Goal: Task Accomplishment & Management: Use online tool/utility

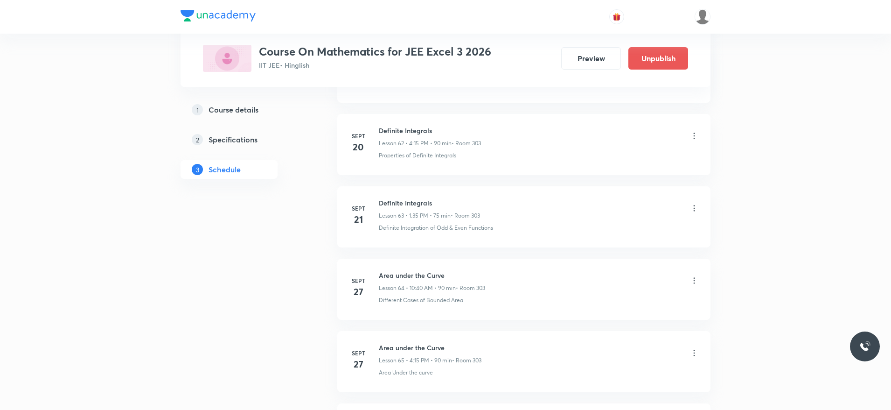
scroll to position [5330, 0]
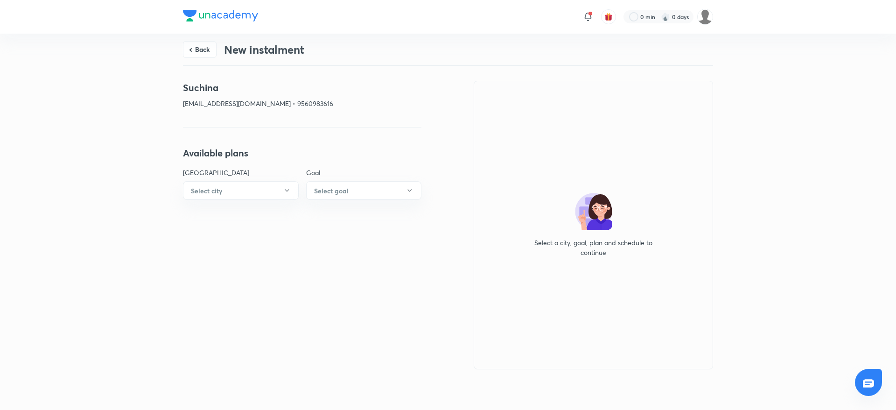
click at [300, 98] on p "sucheena2007dabas@gmail.com • 9560983616" at bounding box center [302, 103] width 239 height 10
copy p "9560983616"
click at [202, 45] on button "Back" at bounding box center [200, 48] width 34 height 17
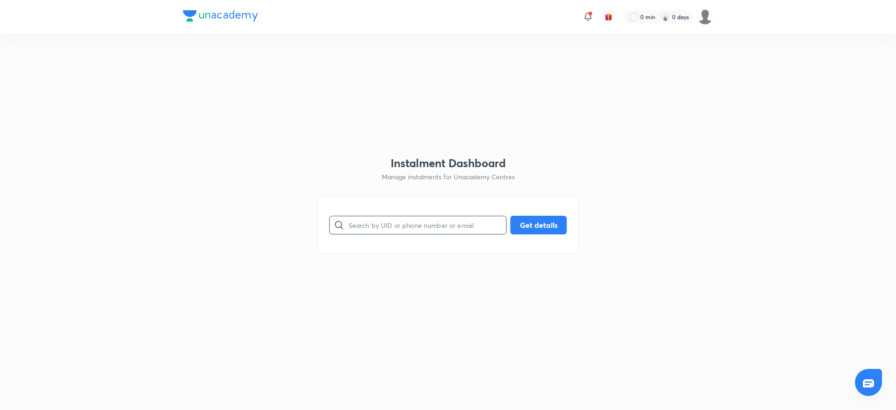
click at [443, 231] on input "text" at bounding box center [428, 225] width 158 height 24
paste input "9560983616"
type input "9560983616"
click at [534, 223] on button "Get details" at bounding box center [539, 224] width 56 height 19
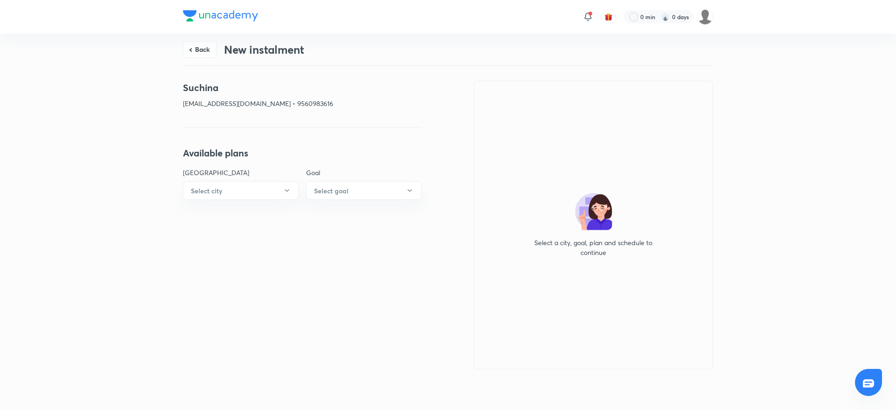
click at [310, 102] on p "sucheena2007dabas@gmail.com • 9560983616" at bounding box center [302, 103] width 239 height 10
copy p "9560983616"
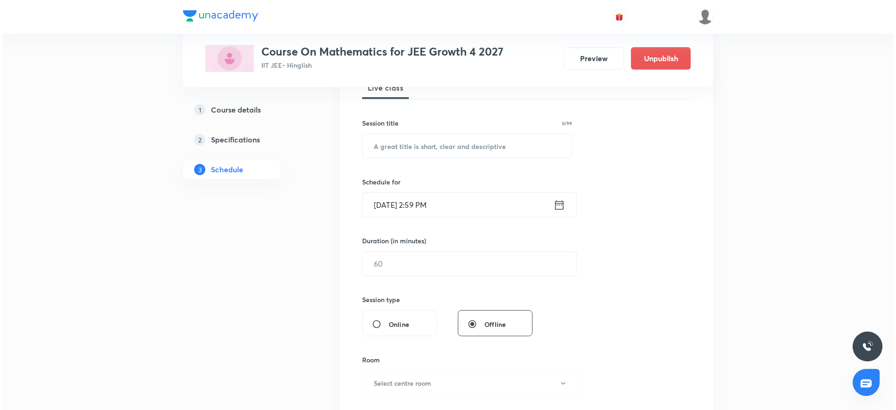
scroll to position [10, 0]
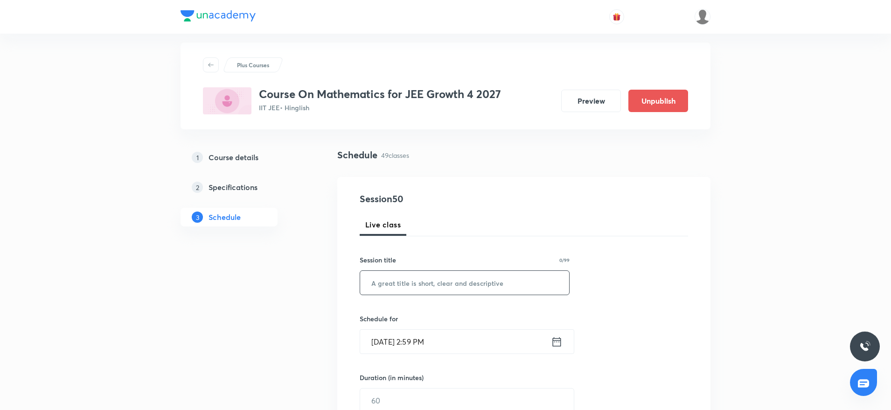
click at [471, 285] on input "text" at bounding box center [464, 283] width 209 height 24
paste input "Straight Line"
type input "Straight Line"
click at [419, 340] on input "Oct 5, 2025, 2:59 PM" at bounding box center [455, 342] width 191 height 24
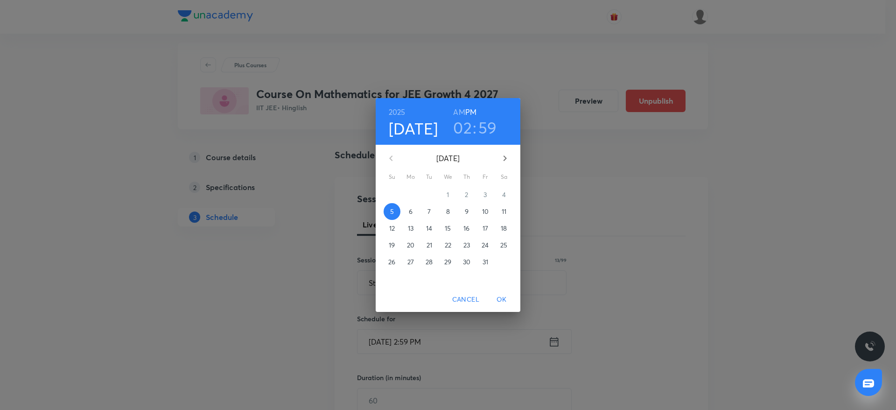
click at [472, 128] on div "02 : 59" at bounding box center [474, 128] width 65 height 20
click at [466, 129] on h3 "02" at bounding box center [462, 128] width 19 height 20
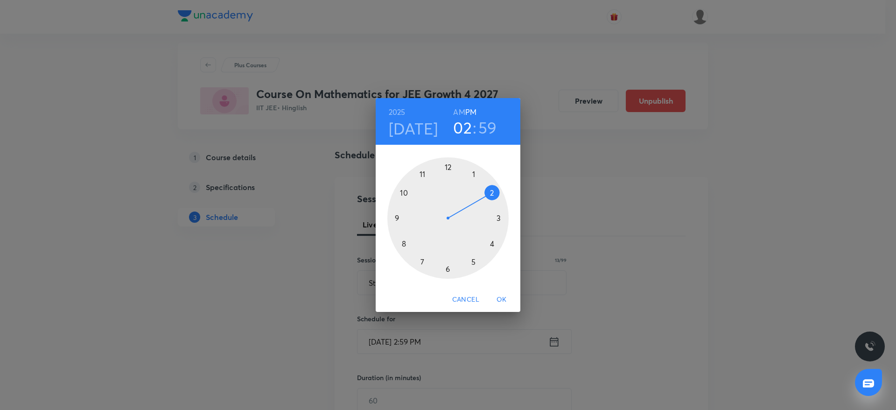
click at [503, 217] on div at bounding box center [447, 217] width 121 height 121
click at [447, 162] on div at bounding box center [447, 217] width 121 height 121
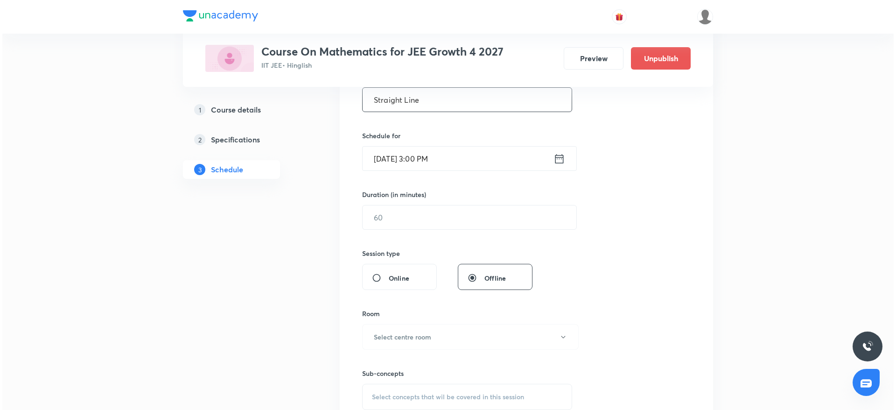
scroll to position [220, 0]
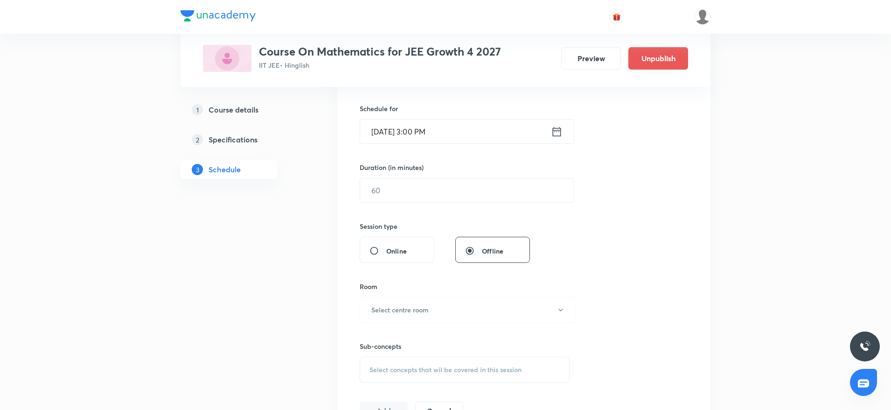
click at [414, 175] on div "Duration (in minutes) ​" at bounding box center [445, 182] width 170 height 40
click at [407, 205] on div "Session 50 Live class Session title 13/99 Straight Line ​ Schedule for Oct 5, 2…" at bounding box center [524, 201] width 329 height 438
click at [405, 187] on input "text" at bounding box center [467, 190] width 214 height 24
type input "80"
click at [399, 305] on h6 "Select centre room" at bounding box center [400, 310] width 57 height 10
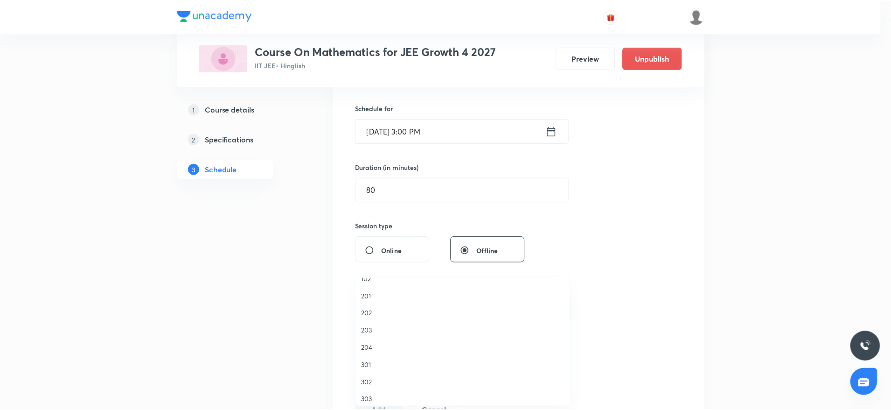
scroll to position [18, 0]
click at [376, 362] on span "301" at bounding box center [465, 360] width 204 height 10
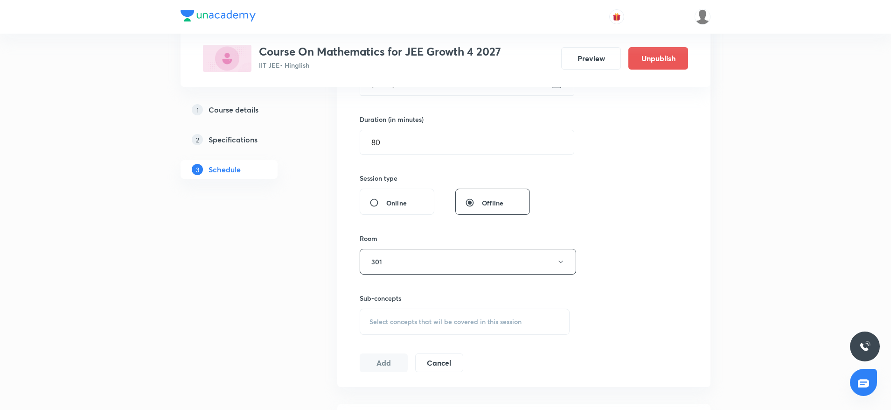
scroll to position [290, 0]
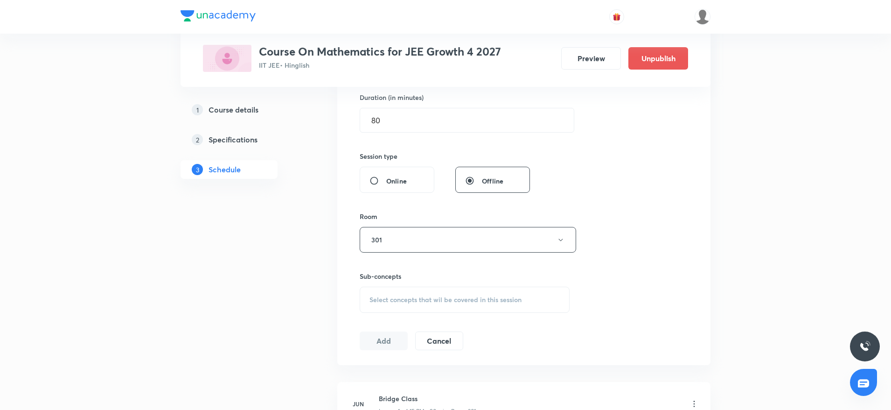
click at [466, 300] on span "Select concepts that wil be covered in this session" at bounding box center [446, 299] width 152 height 7
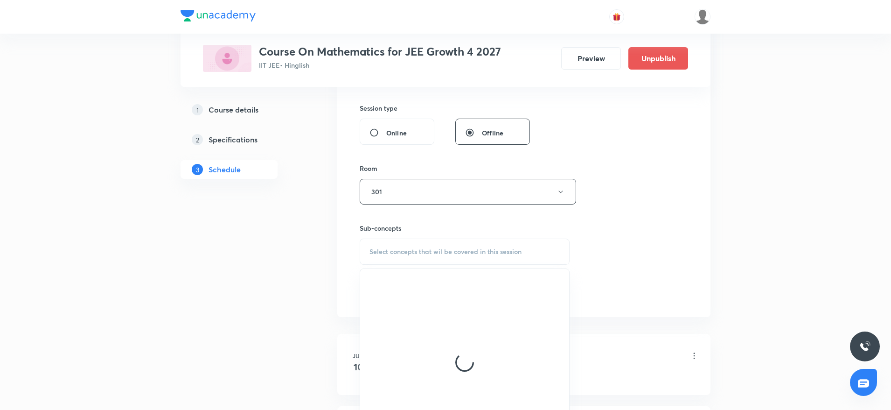
scroll to position [360, 0]
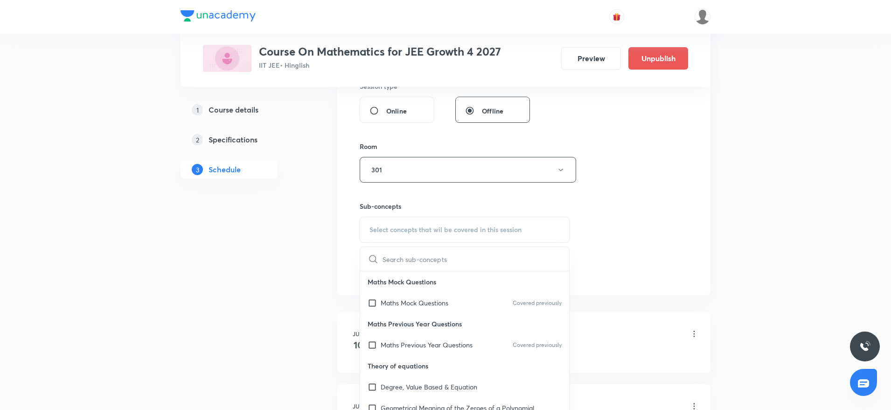
click at [417, 245] on div "Session 50 Live class Session title 13/99 Straight Line ​ Schedule for Oct 5, 2…" at bounding box center [524, 61] width 329 height 438
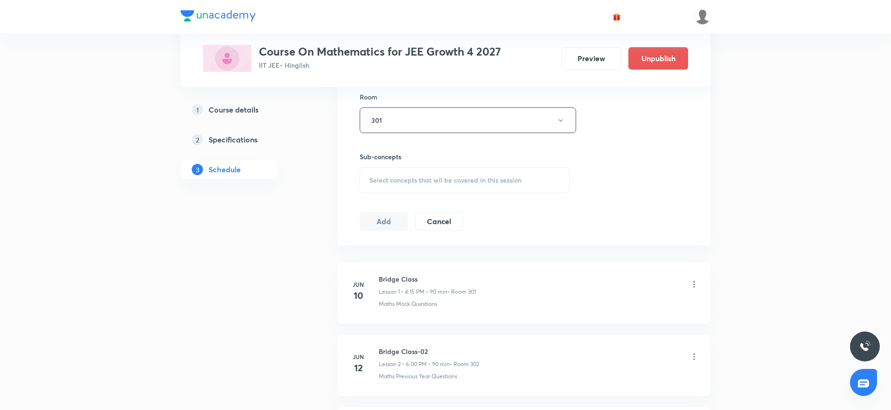
scroll to position [430, 0]
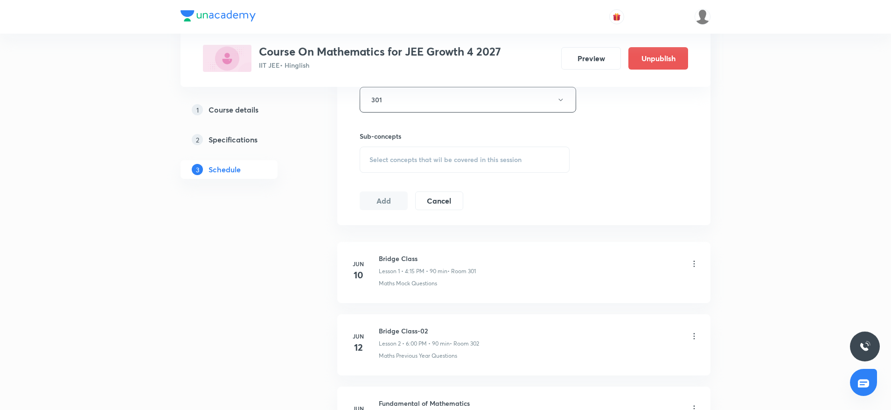
click at [434, 167] on div "Select concepts that wil be covered in this session" at bounding box center [465, 160] width 210 height 26
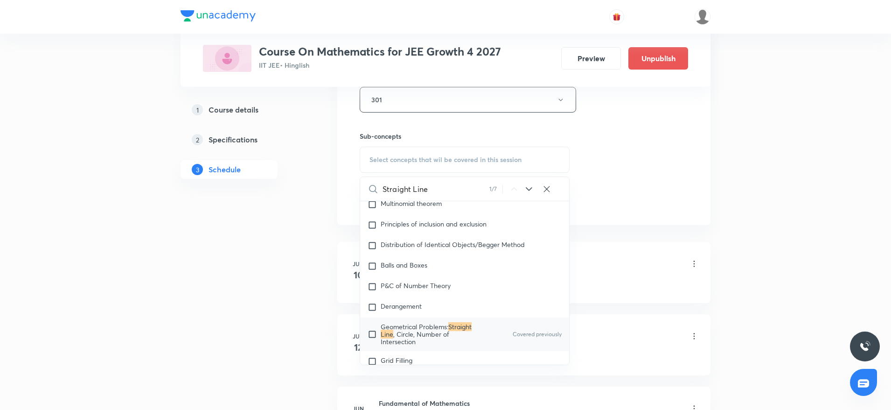
scroll to position [1970, 0]
type input "Straight Line"
click at [442, 322] on span "Geometrical Problems:" at bounding box center [415, 326] width 68 height 9
checkbox input "true"
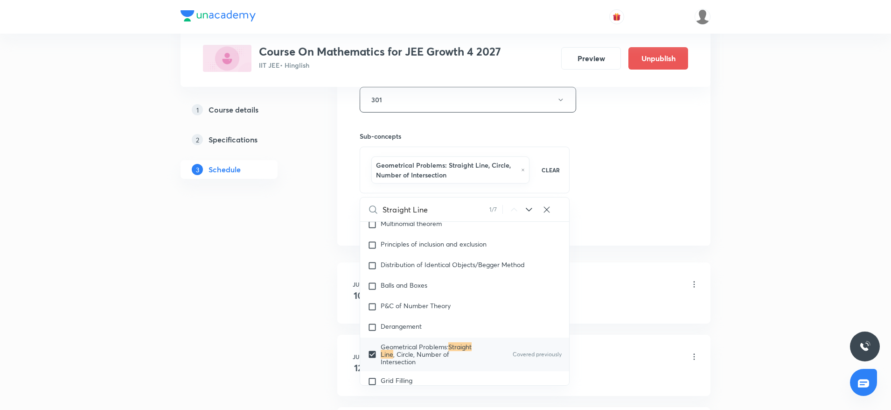
click at [691, 140] on div "Session 50 Live class Session title 13/99 Straight Line ​ Schedule for Oct 5, 2…" at bounding box center [523, 1] width 373 height 489
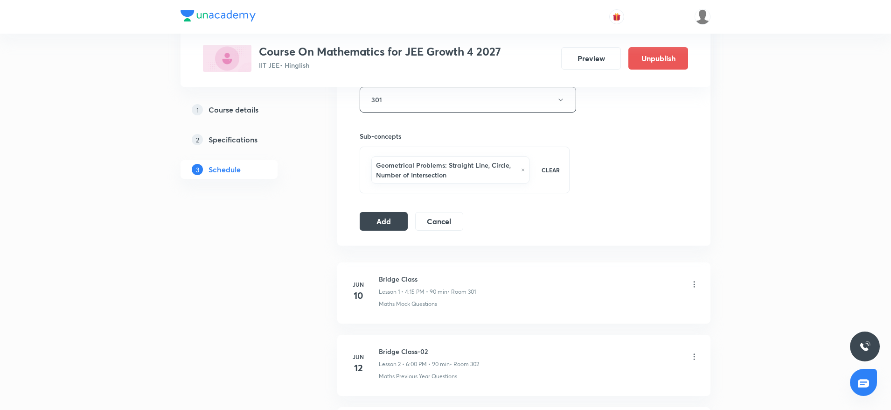
click at [386, 210] on div "Session 50 Live class Session title 13/99 Straight Line ​ Schedule for Oct 5, 2…" at bounding box center [524, 1] width 329 height 459
click at [376, 224] on button "Add" at bounding box center [384, 220] width 48 height 19
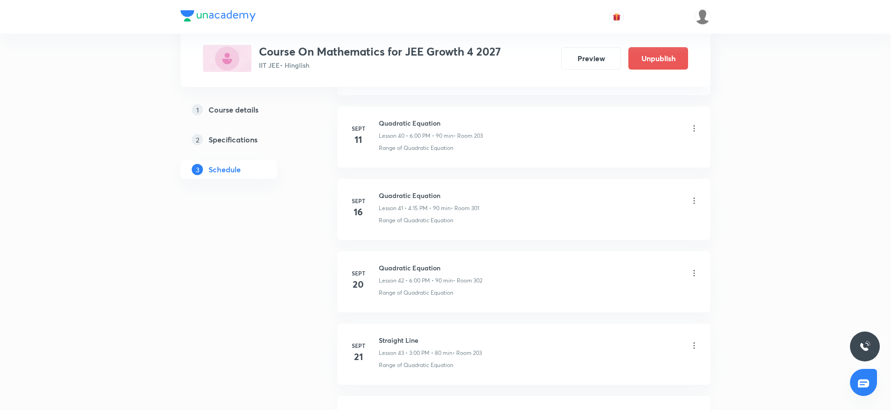
scroll to position [3527, 0]
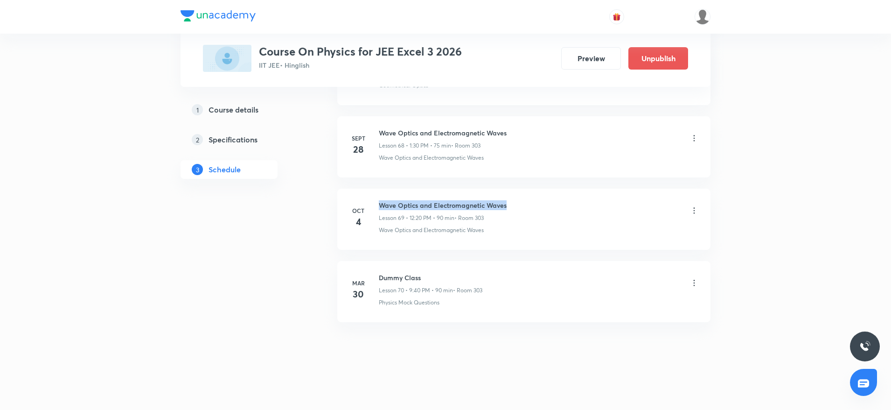
drag, startPoint x: 379, startPoint y: 196, endPoint x: 564, endPoint y: 181, distance: 185.9
copy h6 "Wave Optics and Electromagnetic Waves"
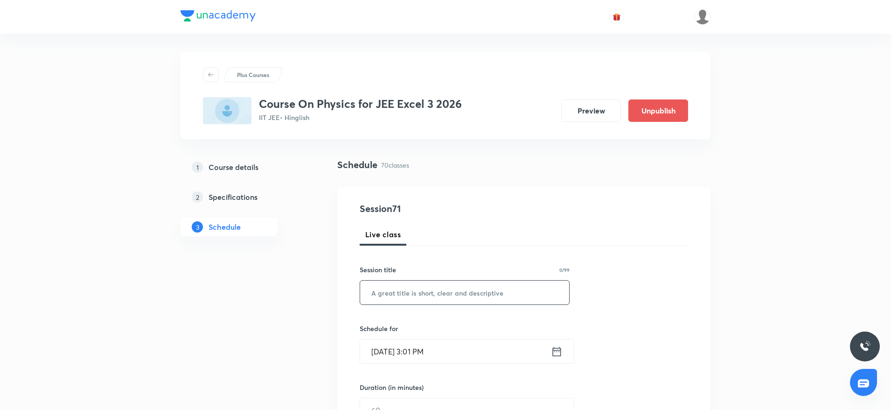
drag, startPoint x: 411, startPoint y: 290, endPoint x: 412, endPoint y: 298, distance: 7.6
click at [411, 290] on input "text" at bounding box center [464, 293] width 209 height 24
paste input "Wave Optics and Electromagnetic Waves"
type input "Wave Optics and Electromagnetic Waves"
click at [422, 348] on input "Oct 5, 2025, 3:01 PM" at bounding box center [455, 351] width 191 height 24
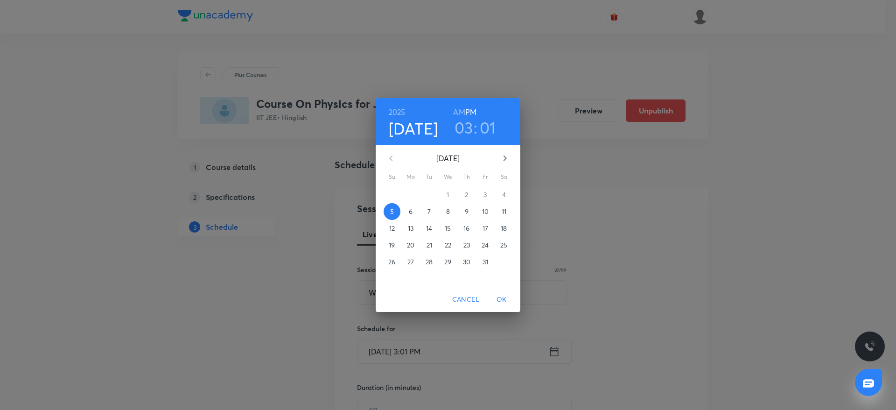
click at [486, 124] on h3 "01" at bounding box center [488, 128] width 16 height 20
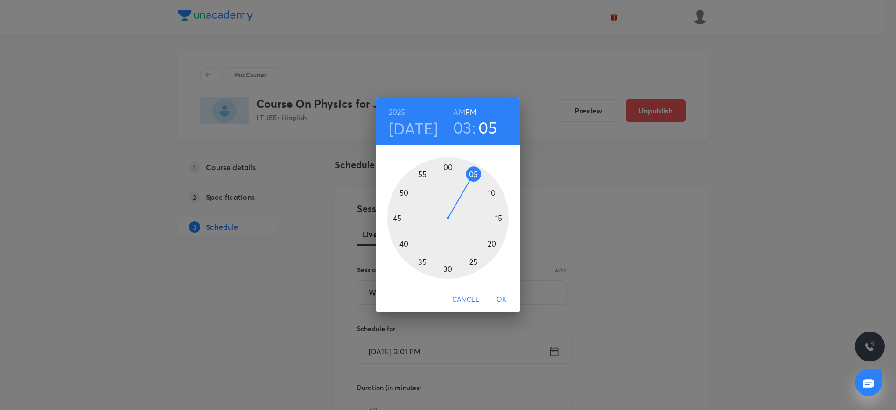
drag, startPoint x: 456, startPoint y: 163, endPoint x: 475, endPoint y: 174, distance: 22.3
click at [475, 174] on div at bounding box center [447, 217] width 121 height 121
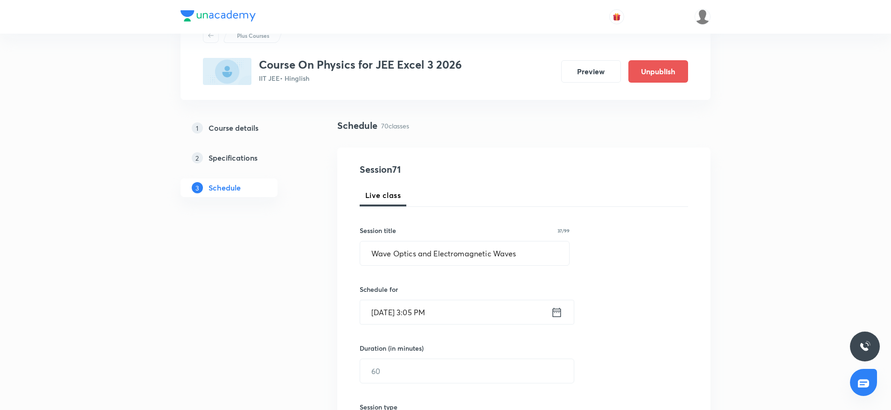
scroll to position [70, 0]
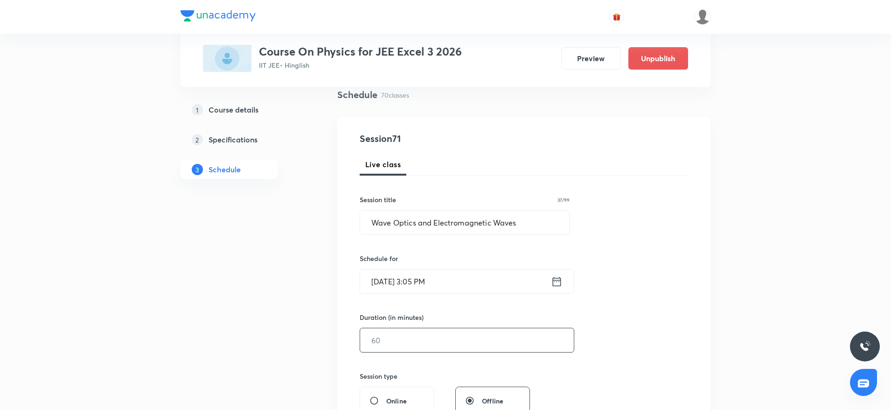
click at [423, 346] on input "text" at bounding box center [467, 340] width 214 height 24
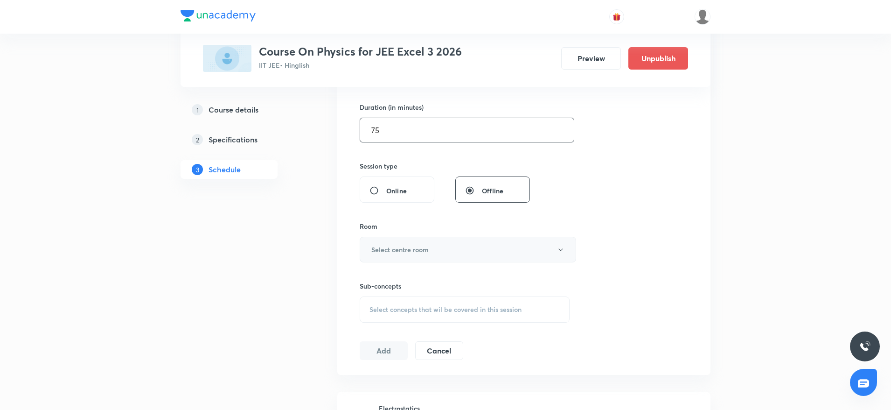
type input "75"
click at [405, 247] on h6 "Select centre room" at bounding box center [400, 250] width 57 height 10
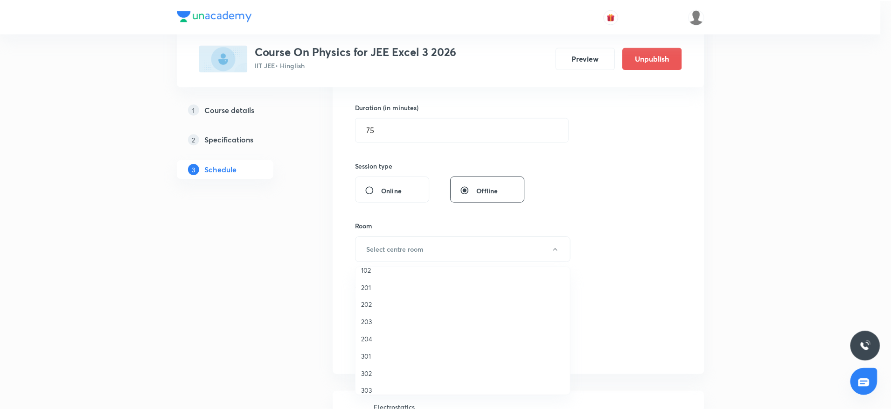
scroll to position [18, 0]
click at [381, 383] on span "303" at bounding box center [465, 383] width 204 height 10
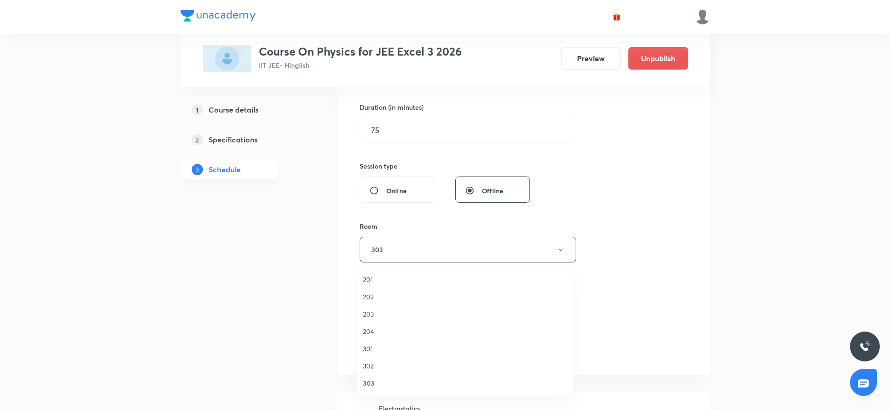
click at [605, 253] on div "Session 71 Live class Session title 37/99 Wave Optics and Electromagnetic Waves…" at bounding box center [524, 141] width 329 height 438
click at [456, 309] on span "Select concepts that wil be covered in this session" at bounding box center [446, 309] width 152 height 7
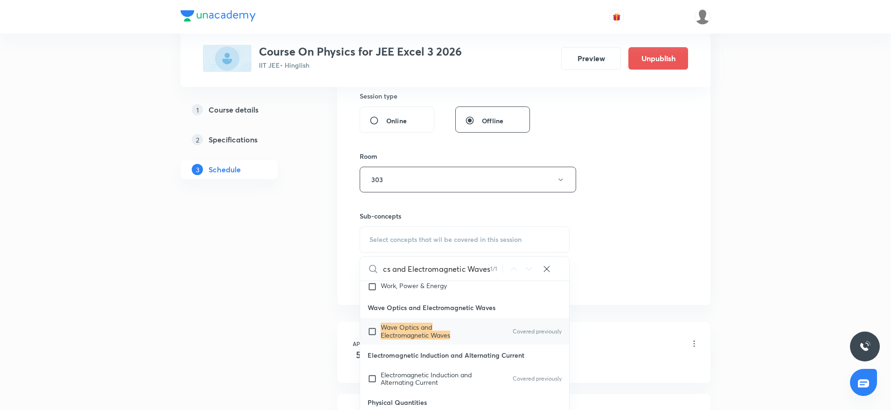
scroll to position [24558, 0]
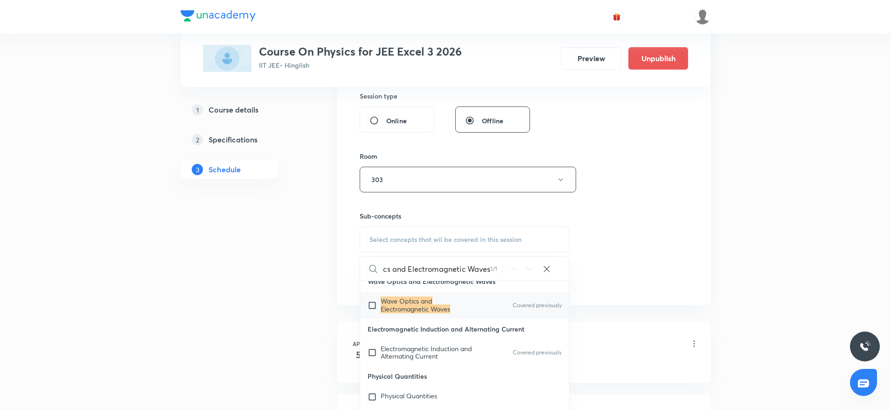
type input "Wave Optics and Electromagnetic Waves"
click at [419, 313] on mark "Wave Optics and Electromagnetic Waves" at bounding box center [416, 304] width 70 height 16
checkbox input "true"
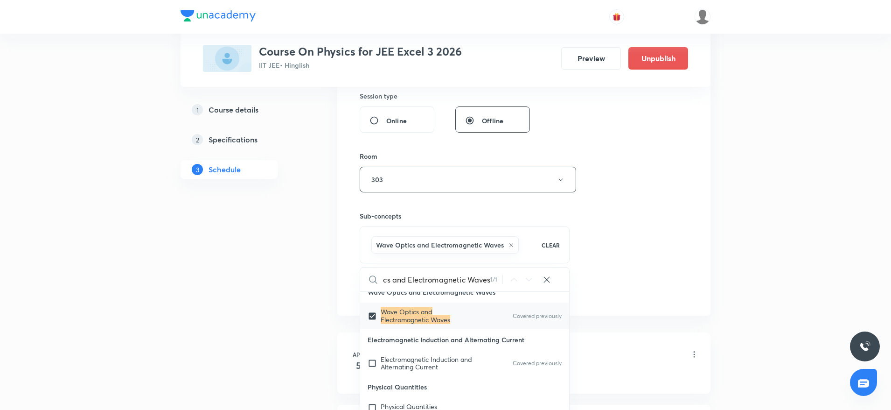
scroll to position [0, 0]
click at [626, 229] on div "Session 71 Live class Session title 37/99 Wave Optics and Electromagnetic Waves…" at bounding box center [524, 76] width 329 height 449
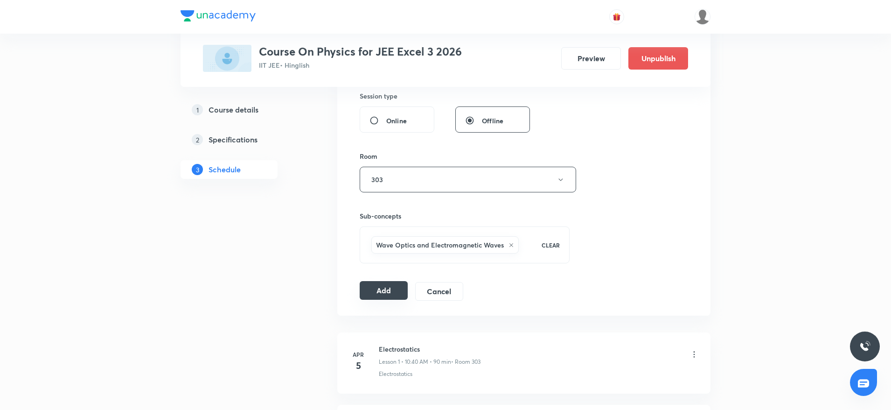
click at [382, 292] on button "Add" at bounding box center [384, 290] width 48 height 19
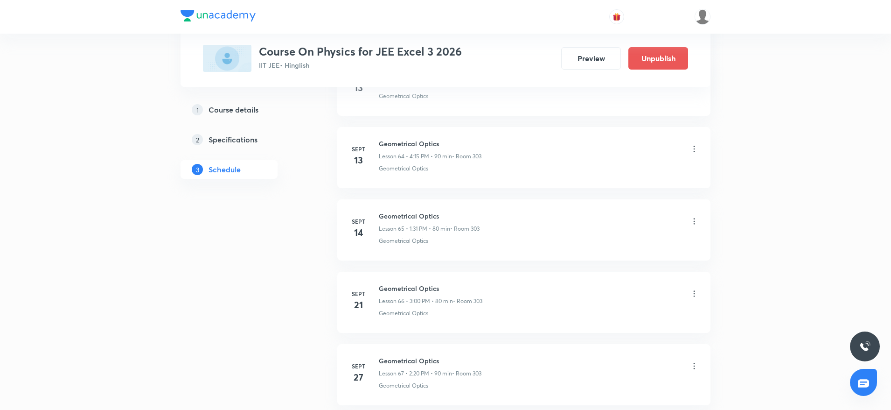
scroll to position [5046, 0]
